Goal: Communication & Community: Answer question/provide support

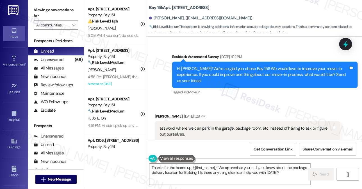
scroll to position [20839, 0]
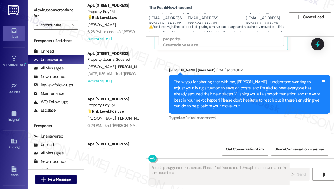
scroll to position [1538, 0]
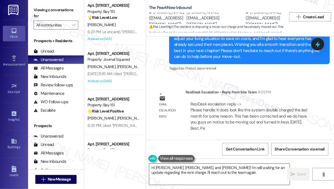
click at [199, 169] on textarea "Hi William, Sean, and Caleb! I'm still waiting for an update regarding the rent…" at bounding box center [219, 173] width 141 height 21
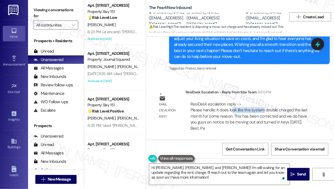
drag, startPoint x: 233, startPoint y: 113, endPoint x: 261, endPoint y: 111, distance: 28.7
click at [261, 111] on div "ResiDesk escalation reply -> Please handle; It does look like the system double…" at bounding box center [250, 116] width 121 height 30
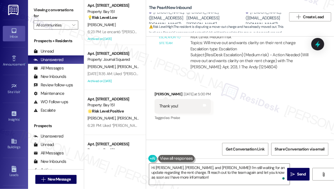
scroll to position [1130, 0]
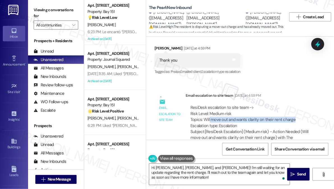
drag, startPoint x: 210, startPoint y: 120, endPoint x: 306, endPoint y: 120, distance: 96.8
click at [306, 120] on div "ResiDesk escalation to site team -> Risk Level: Medium risk Topics: Will move o…" at bounding box center [251, 116] width 120 height 24
click at [291, 117] on div "ResiDesk escalation to site team -> Risk Level: Medium risk Topics: Will move o…" at bounding box center [251, 116] width 120 height 24
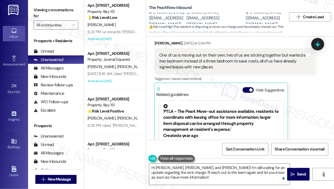
scroll to position [1334, 0]
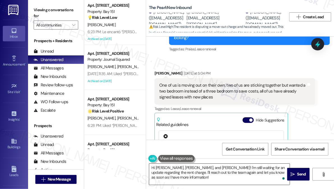
click at [198, 167] on textarea "Hi William, Sean, and Caleb! I'm still waiting for an update regarding the rent…" at bounding box center [219, 173] width 141 height 21
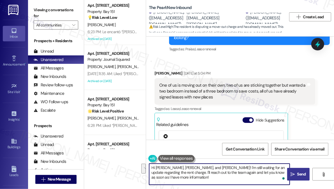
drag, startPoint x: 169, startPoint y: 167, endPoint x: 291, endPoint y: 177, distance: 122.2
click at [291, 177] on div "Hi William, Sean, and Caleb! I'm still waiting for an update regarding the rent…" at bounding box center [240, 179] width 188 height 42
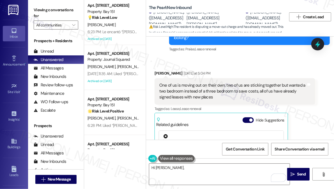
click at [233, 91] on div "One of us is moving out on their own, two of us are sticking together but wante…" at bounding box center [232, 91] width 147 height 18
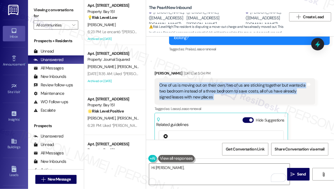
click at [233, 91] on div "One of us is moving out on their own, two of us are sticking together but wante…" at bounding box center [232, 91] width 147 height 18
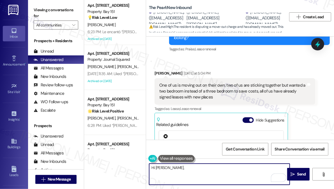
click at [182, 172] on textarea "Hi William," at bounding box center [219, 173] width 141 height 21
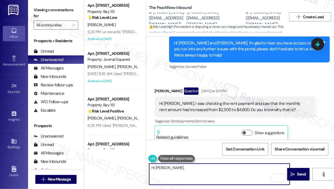
scroll to position [901, 0]
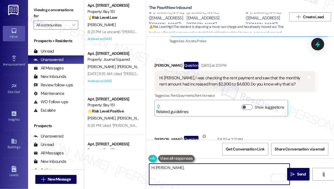
click at [163, 167] on textarea "Hi William," at bounding box center [219, 173] width 141 height 21
paste textarea "It does look like the system double charged the last month for some reason. Thi…"
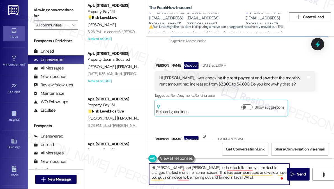
click at [182, 165] on textarea "Hi Sean and Caleb, It does look like the system double charged the last month f…" at bounding box center [219, 173] width 141 height 21
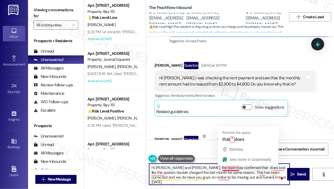
click at [248, 169] on textarea "Hi Sean and Caleb, the team has confirmed that does look like the system double…" at bounding box center [219, 173] width 141 height 21
click at [234, 168] on textarea "Hi Sean and Caleb, the team has confirmed that does look like the system double…" at bounding box center [219, 173] width 141 height 21
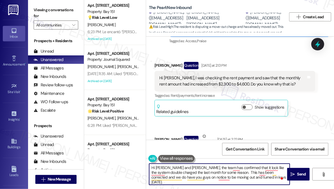
click at [223, 75] on div "Hi Sarah, I was checking the rent payment and saw that the monthly rent amount …" at bounding box center [232, 81] width 147 height 12
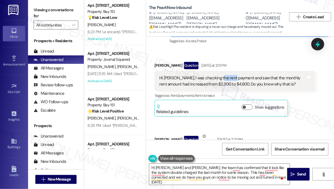
click at [223, 75] on div "Hi Sarah, I was checking the rent payment and saw that the monthly rent amount …" at bounding box center [232, 81] width 147 height 12
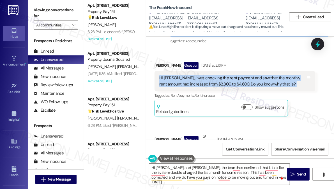
click at [223, 75] on div "Hi Sarah, I was checking the rent payment and saw that the monthly rent amount …" at bounding box center [232, 81] width 147 height 12
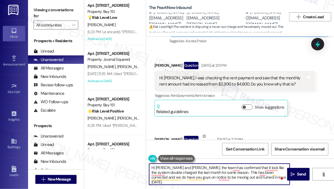
click at [201, 167] on textarea "Hi Sean and Caleb, the team has confirmed that it look like the system double c…" at bounding box center [219, 173] width 141 height 21
click at [274, 124] on div "Received via SMS Sean Mattes Question Yesterday at 2:13 PM Hi Sarah, I was chec…" at bounding box center [240, 125] width 188 height 153
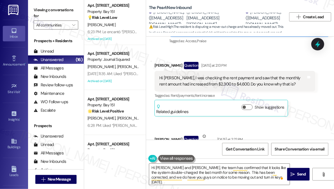
click at [274, 124] on div "Received via SMS Sean Mattes Question Yesterday at 2:13 PM Hi Sarah, I was chec…" at bounding box center [240, 125] width 188 height 153
click at [265, 81] on div "Hi Sarah, I was checking the rent payment and saw that the monthly rent amount …" at bounding box center [232, 81] width 147 height 12
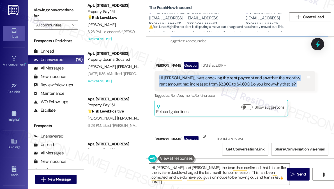
click at [265, 81] on div "Hi Sarah, I was checking the rent payment and saw that the monthly rent amount …" at bounding box center [232, 81] width 147 height 12
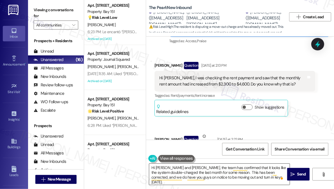
click at [230, 168] on textarea "Hi Sean and Caleb, the team has confirmed that it looks like the system double-…" at bounding box center [219, 173] width 141 height 21
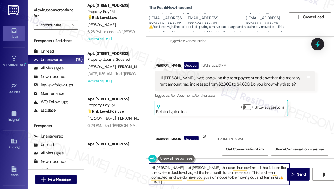
click at [230, 168] on textarea "Hi Sean and Caleb, the team has confirmed that it looks like the system double-…" at bounding box center [219, 173] width 141 height 21
click at [249, 173] on textarea "Hi Sean and Caleb, the team has confirmed that it looks like the system double-…" at bounding box center [219, 173] width 141 height 21
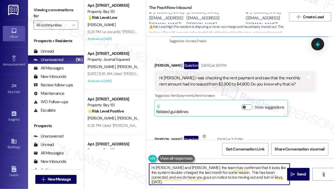
click at [249, 173] on textarea "Hi Sean and Caleb, the team has confirmed that it looks like the system double-…" at bounding box center [219, 173] width 141 height 21
click at [253, 178] on textarea "Hi Sean and Caleb, the team has confirmed that it looks like the system double-…" at bounding box center [219, 173] width 141 height 21
click at [257, 177] on textarea "Hi Sean and Caleb, the team has confirmed that it looks like the system double-…" at bounding box center [219, 173] width 141 height 21
drag, startPoint x: 179, startPoint y: 168, endPoint x: 156, endPoint y: 168, distance: 23.3
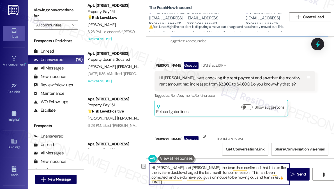
click at [156, 168] on textarea "Hi Sean and Caleb, the team has confirmed that it looks like the system double-…" at bounding box center [219, 173] width 141 height 21
click at [200, 164] on textarea "Hi {{first_name}}, the team has confirmed that it looks like the system double-…" at bounding box center [219, 173] width 141 height 21
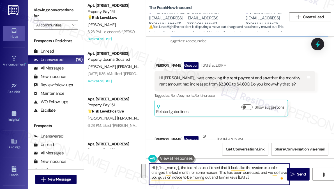
click at [158, 165] on textarea "Hi {{first_name}}, the team has confirmed that it looks like the system double-…" at bounding box center [219, 173] width 141 height 21
click at [205, 167] on textarea "Hi {{first_name}}, the team has confirmed that it looks like the system double-…" at bounding box center [219, 173] width 141 height 21
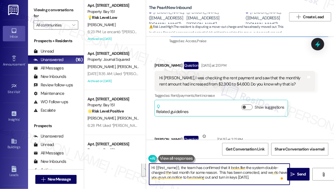
click at [186, 170] on textarea "Hi {{first_name}}, the team has confirmed that it looks like the system double-…" at bounding box center [219, 173] width 141 height 21
type textarea "Hi {{first_name}}, the team has confirmed that it looks like the system double-…"
click at [257, 174] on textarea "Hi {{first_name}}, the team has confirmed that it looks like the system double-…" at bounding box center [219, 173] width 141 height 21
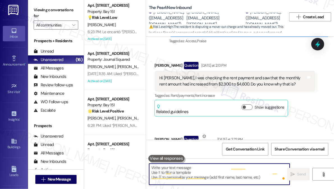
scroll to position [0, 0]
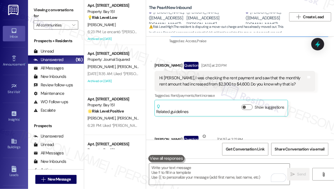
drag, startPoint x: 77, startPoint y: 9, endPoint x: 58, endPoint y: 3, distance: 20.0
click at [77, 9] on label "Viewing conversations for" at bounding box center [56, 13] width 45 height 15
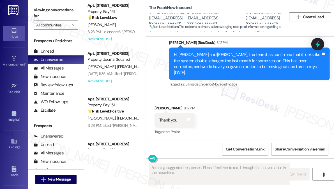
scroll to position [1552, 0]
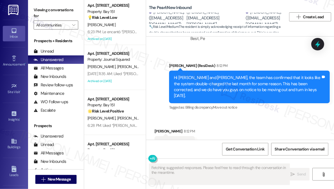
click at [224, 90] on div "Hi William, Sean and Caleb, the team has confirmed that it looks like the syste…" at bounding box center [247, 87] width 147 height 24
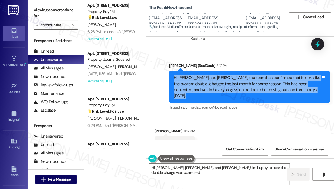
click at [224, 89] on div "Hi William, Sean and Caleb, the team has confirmed that it looks like the syste…" at bounding box center [247, 87] width 147 height 24
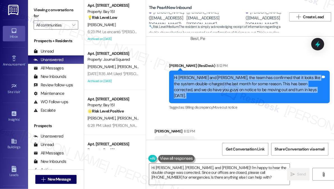
click at [230, 85] on div "Hi William, Sean and Caleb, the team has confirmed that it looks like the syste…" at bounding box center [247, 87] width 147 height 24
click at [233, 83] on div "Hi William, Sean and Caleb, the team has confirmed that it looks like the syste…" at bounding box center [247, 87] width 147 height 24
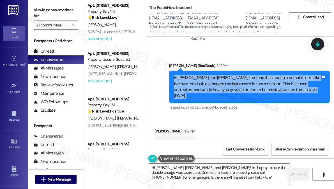
click at [233, 83] on div "Hi William, Sean and Caleb, the team has confirmed that it looks like the syste…" at bounding box center [247, 87] width 147 height 24
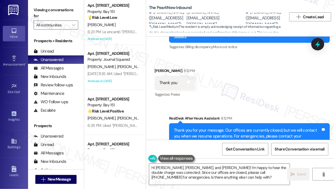
scroll to position [1629, 0]
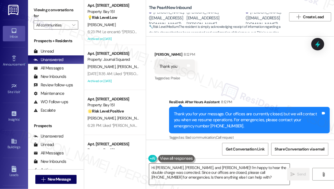
click at [193, 164] on textarea "Hi William, Sean, and Caleb! I'm happy to hear the double charge was corrected.…" at bounding box center [219, 173] width 141 height 21
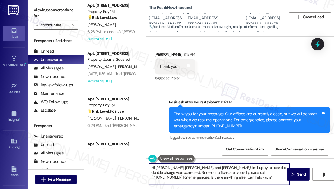
click at [193, 164] on textarea "Hi William, Sean, and Caleb! I'm happy to hear the double charge was corrected.…" at bounding box center [219, 173] width 141 height 21
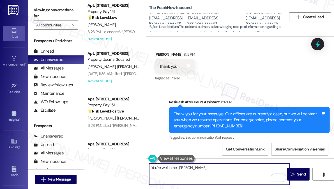
type textarea "You're welcome, William!"
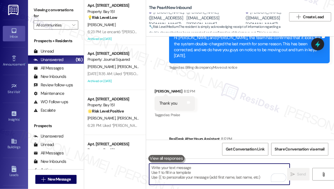
scroll to position [1527, 0]
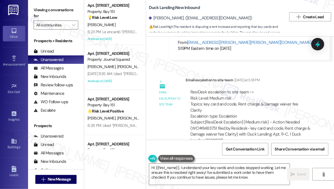
scroll to position [4288, 0]
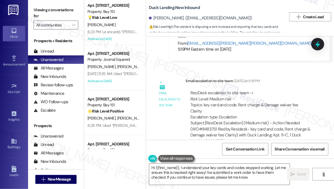
click at [271, 120] on div "Subject: [ResiDesk Escalation] (Medium risk) - Action Needed (WO#8483751 filed …" at bounding box center [251, 132] width 120 height 24
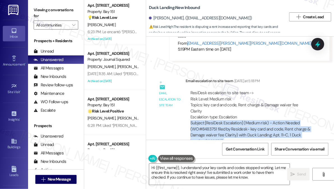
click at [271, 120] on div "Subject: [ResiDesk Escalation] (Medium risk) - Action Needed (WO#8483751 filed …" at bounding box center [251, 132] width 120 height 24
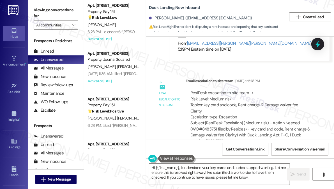
click at [269, 90] on div "ResiDesk escalation to site team -> Risk Level: Medium risk Topics: key card an…" at bounding box center [251, 105] width 120 height 30
click at [217, 168] on textarea "Hi {{first_name}}, I understand your key cards and codes stopped working. Let m…" at bounding box center [219, 173] width 141 height 21
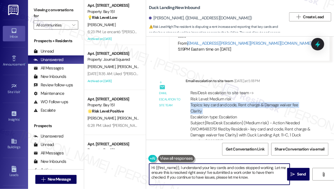
click at [217, 168] on textarea "Hi {{first_name}}, I understand your key cards and codes stopped working. Let m…" at bounding box center [219, 173] width 141 height 21
click at [238, 169] on textarea "Hi {{first_name}}, I understand your key cards and codes stopped working. Let m…" at bounding box center [219, 173] width 141 height 21
drag, startPoint x: 250, startPoint y: 177, endPoint x: 181, endPoint y: 164, distance: 70.4
click at [181, 164] on textarea "Hi {{first_name}}, I understand your key cards and codes stopped working. Let m…" at bounding box center [219, 173] width 141 height 21
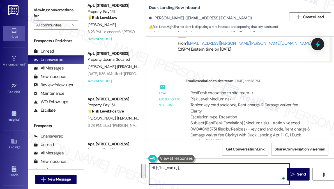
paste textarea "Your rent is $850 a month and damage waiver has been charging monthly since Feb…"
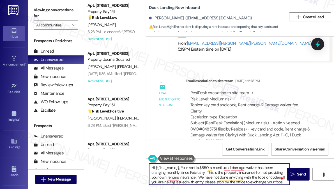
click at [187, 168] on textarea "Hi {{first_name}}, Your rent is $850 a month and damage waiver has been chargin…" at bounding box center [219, 173] width 141 height 21
drag, startPoint x: 234, startPoint y: 171, endPoint x: 236, endPoint y: 173, distance: 3.3
click at [234, 171] on textarea "Hi {{first_name}}, according to the team, your rent is $850 a month and damage …" at bounding box center [219, 173] width 141 height 21
click at [235, 173] on textarea "Hi {{first_name}}, according to the team, your rent is $850 a month and damage …" at bounding box center [219, 173] width 141 height 21
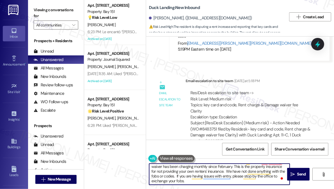
scroll to position [0, 0]
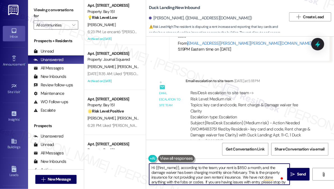
click at [209, 165] on textarea "Hi {{first_name}}, according to the team, your rent is $850 a month, and the da…" at bounding box center [219, 173] width 141 height 21
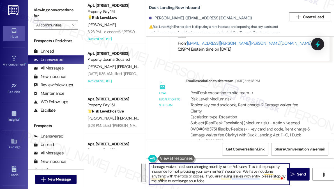
click at [197, 171] on textarea "Hi {{first_name}}, according to the team, your rent is $850 a month, and the da…" at bounding box center [219, 173] width 141 height 21
click at [184, 176] on textarea "Hi {{first_name}}, according to the team, your rent is $850 a month, and the da…" at bounding box center [219, 173] width 141 height 21
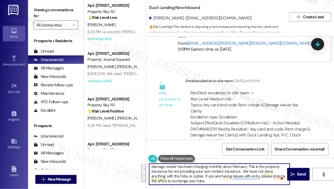
click at [184, 176] on textarea "Hi {{first_name}}, according to the team, your rent is $850 a month, and the da…" at bounding box center [219, 173] width 141 height 21
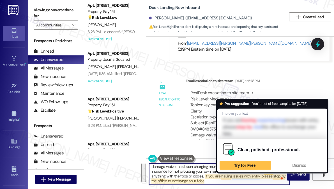
click at [224, 174] on textarea "Hi {{first_name}}, according to the team, your rent is $850 a month, and the da…" at bounding box center [219, 173] width 141 height 21
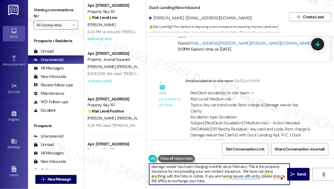
scroll to position [0, 0]
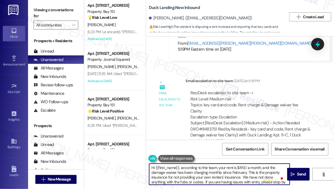
click at [180, 168] on textarea "Hi {{first_name}}, according to the team, your rent is $850 a month, and the da…" at bounding box center [219, 173] width 141 height 21
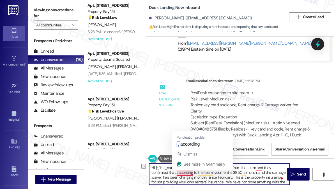
drag, startPoint x: 212, startPoint y: 173, endPoint x: 178, endPoint y: 173, distance: 34.0
click at [178, 173] on textarea "Hi {{first_name}}, good evening! I just heard back from the team and they confi…" at bounding box center [219, 173] width 141 height 21
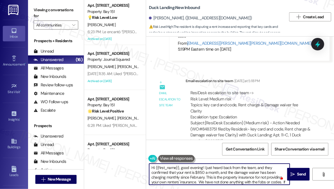
click at [200, 171] on textarea "Hi {{first_name}}, good evening! I just heard back from the team, and they conf…" at bounding box center [219, 173] width 141 height 21
click at [196, 175] on textarea "Hi {{first_name}}, good evening! I just heard back from the team, and they conf…" at bounding box center [219, 173] width 141 height 21
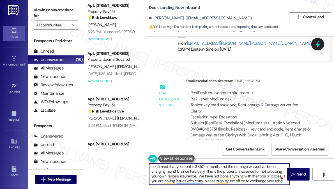
click at [196, 175] on textarea "Hi {{first_name}}, good evening! I just heard back from the team, and they conf…" at bounding box center [219, 173] width 141 height 21
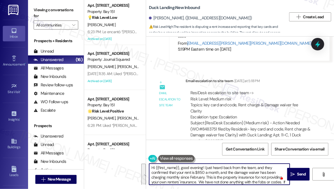
type textarea "Hi {{first_name}}, good evening! I just heard back from the team, and they conf…"
click at [230, 173] on textarea "Hi {{first_name}}, good evening! I just heard back from the team, and they conf…" at bounding box center [219, 173] width 141 height 21
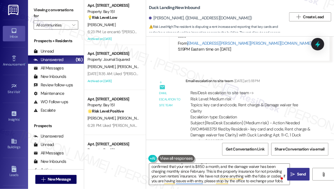
click at [298, 171] on span "Send" at bounding box center [301, 174] width 9 height 6
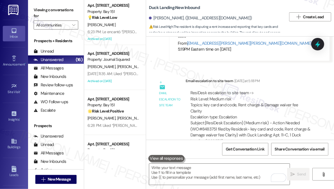
scroll to position [0, 0]
